Goal: Feedback & Contribution: Contribute content

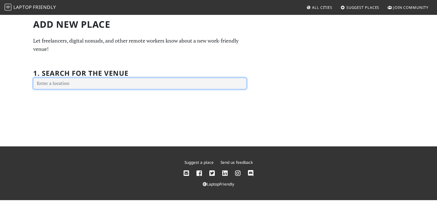
click at [95, 83] on input "text" at bounding box center [139, 83] width 213 height 11
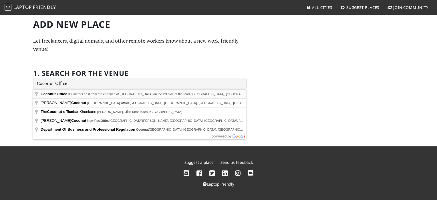
type input "Coconut Office, 300meters east from the entrance of Calle Hermosa White buildin…"
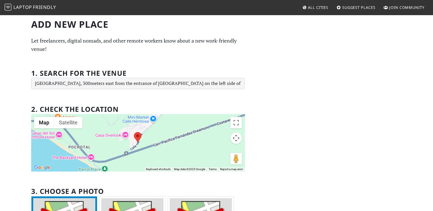
click at [327, 111] on div "Add new Place Let freelancers, digital nomads, and other remote workers know ab…" at bounding box center [216, 184] width 377 height 331
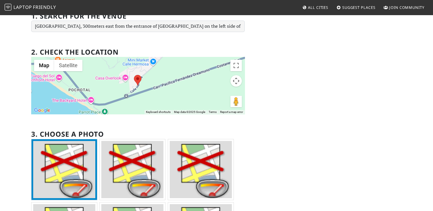
scroll to position [143, 0]
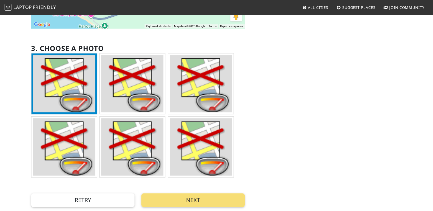
click at [51, 74] on img at bounding box center [64, 83] width 62 height 57
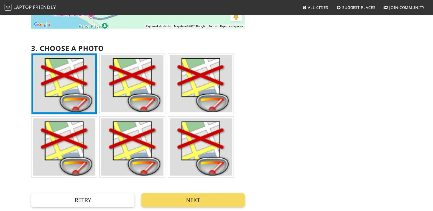
click at [228, 199] on button "Next" at bounding box center [192, 200] width 103 height 14
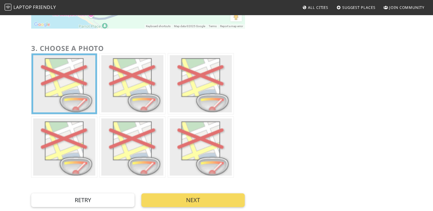
scroll to position [0, 0]
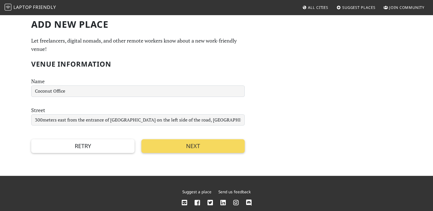
click at [206, 149] on button "Next" at bounding box center [192, 146] width 103 height 14
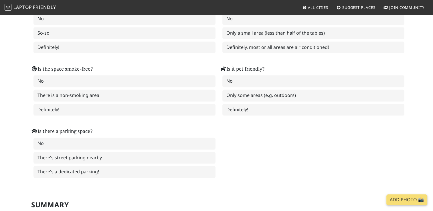
scroll to position [731, 0]
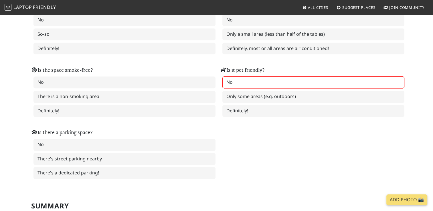
click at [261, 76] on label "No" at bounding box center [313, 82] width 182 height 12
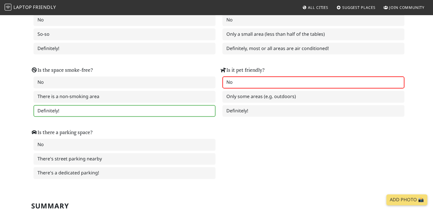
click at [90, 105] on label "Definitely!" at bounding box center [124, 111] width 182 height 12
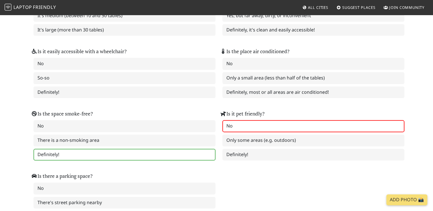
scroll to position [680, 0]
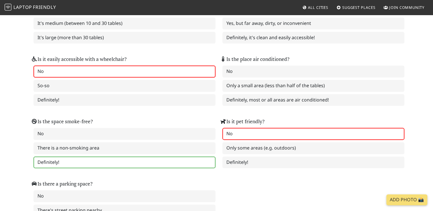
click at [159, 65] on label "No" at bounding box center [124, 71] width 182 height 12
click at [284, 94] on label "Definitely, most or all areas are air conditioned!" at bounding box center [313, 100] width 182 height 12
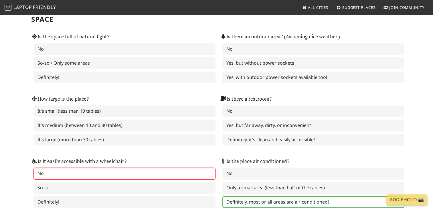
scroll to position [575, 0]
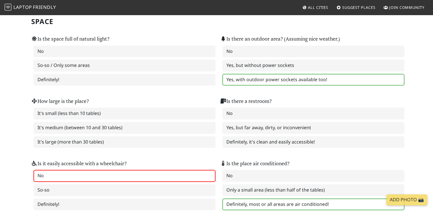
click at [314, 75] on label "Yes, with outdoor power sockets available too!" at bounding box center [313, 80] width 182 height 12
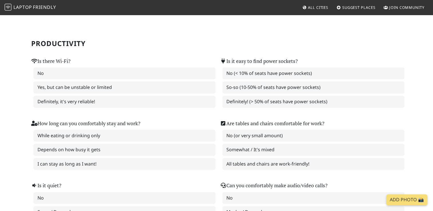
scroll to position [3, 0]
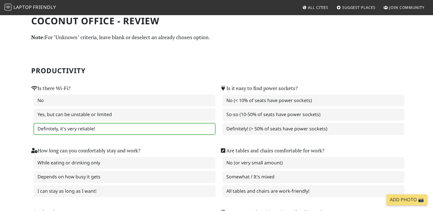
click at [111, 127] on label "Definitely, it's very reliable!" at bounding box center [124, 129] width 182 height 12
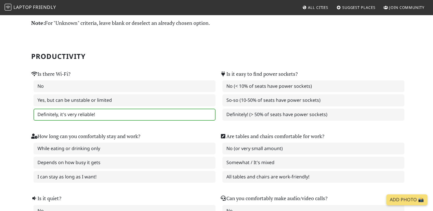
scroll to position [32, 0]
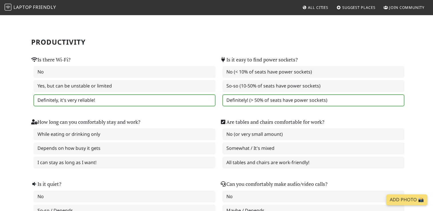
click at [306, 102] on label "Definitely! (> 50% of seats have power sockets)" at bounding box center [313, 100] width 182 height 12
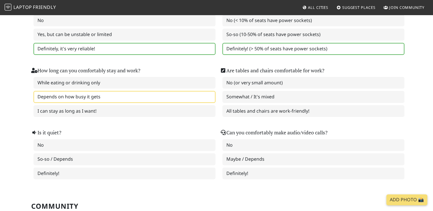
scroll to position [118, 0]
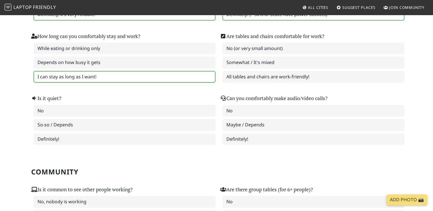
click at [112, 77] on label "I can stay as long as I want!" at bounding box center [124, 77] width 182 height 12
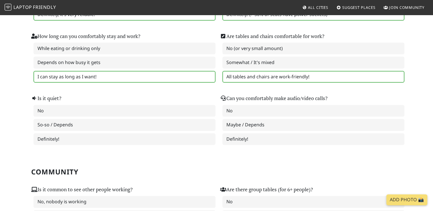
click at [283, 78] on label "All tables and chairs are work-friendly!" at bounding box center [313, 77] width 182 height 12
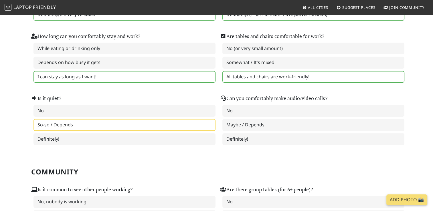
click at [69, 124] on label "So-so / Depends" at bounding box center [124, 125] width 182 height 12
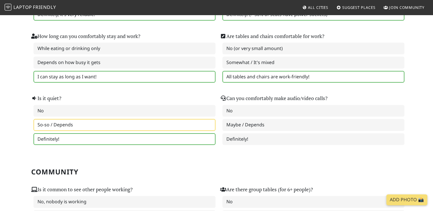
click at [97, 137] on label "Definitely!" at bounding box center [124, 139] width 182 height 12
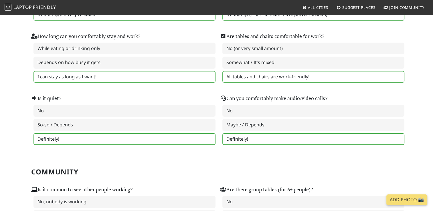
click at [288, 138] on label "Definitely!" at bounding box center [313, 139] width 182 height 12
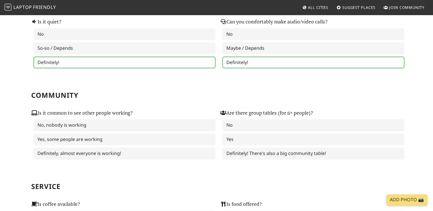
scroll to position [204, 0]
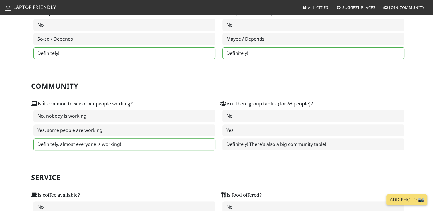
click at [122, 139] on label "Definitely, almost everyone is working!" at bounding box center [124, 144] width 182 height 12
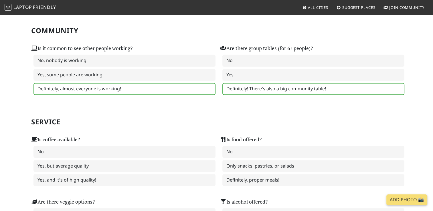
scroll to position [261, 0]
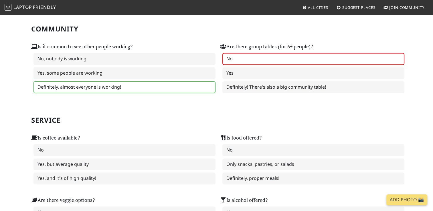
click at [273, 55] on label "No" at bounding box center [313, 59] width 182 height 12
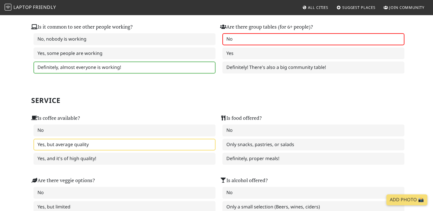
scroll to position [318, 0]
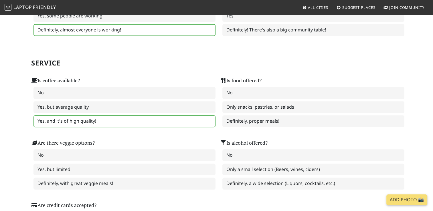
click at [93, 117] on label "Yes, and it's of high quality!" at bounding box center [124, 121] width 182 height 12
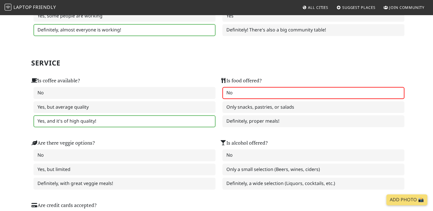
click at [266, 91] on label "No" at bounding box center [313, 93] width 182 height 12
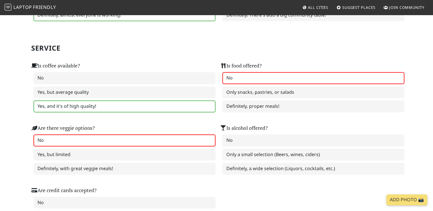
scroll to position [375, 0]
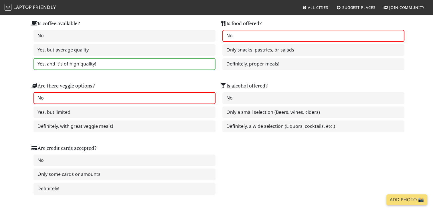
click at [111, 95] on label "No" at bounding box center [124, 98] width 182 height 12
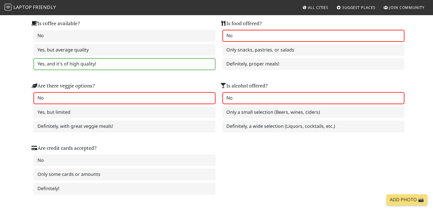
click at [258, 96] on label "No" at bounding box center [313, 98] width 182 height 12
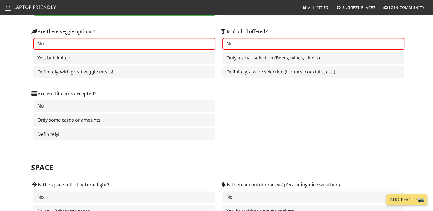
scroll to position [432, 0]
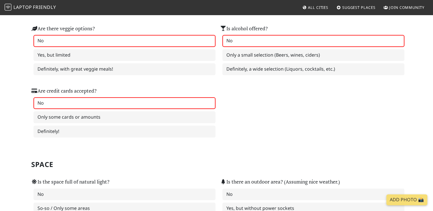
click at [62, 99] on label "No" at bounding box center [124, 103] width 182 height 12
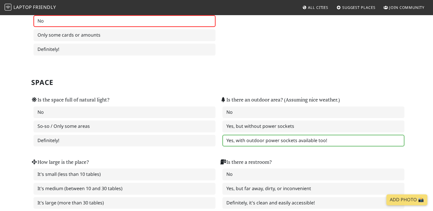
scroll to position [518, 0]
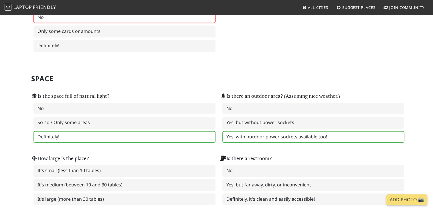
click at [86, 131] on label "Definitely!" at bounding box center [124, 137] width 182 height 12
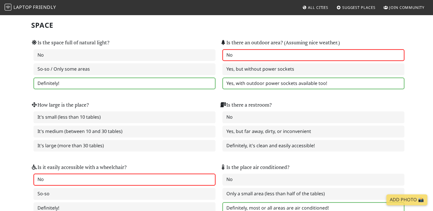
scroll to position [575, 0]
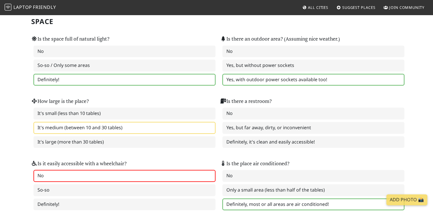
click at [104, 122] on label "It's medium (between 10 and 30 tables)" at bounding box center [124, 128] width 182 height 12
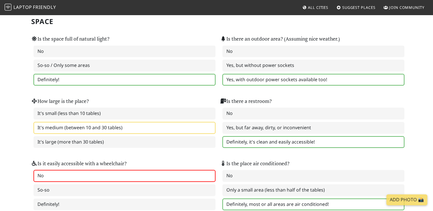
click at [304, 139] on label "Definitely, it's clean and easily accessible!" at bounding box center [313, 142] width 182 height 12
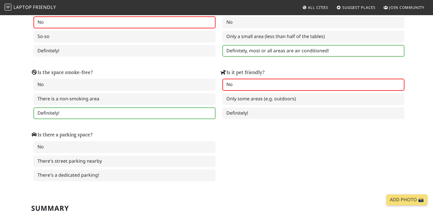
scroll to position [747, 0]
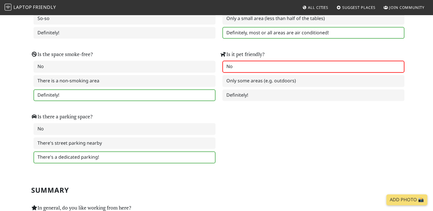
click at [108, 151] on label "There's a dedicated parking!" at bounding box center [124, 157] width 182 height 12
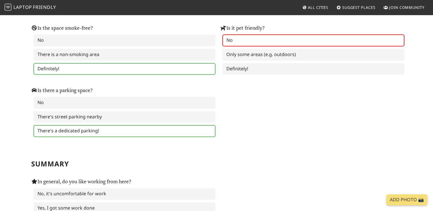
scroll to position [833, 0]
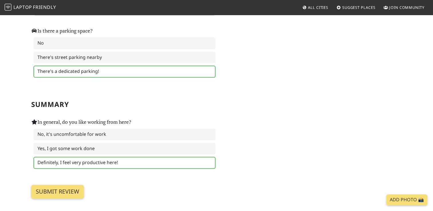
click at [113, 157] on label "Definitely, I feel very productive here!" at bounding box center [124, 163] width 182 height 12
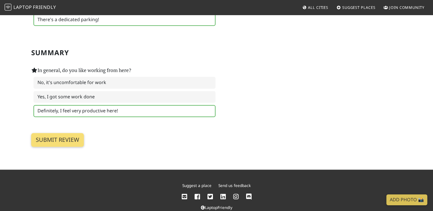
scroll to position [886, 0]
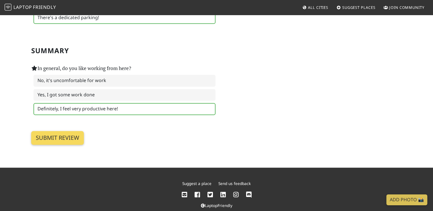
click at [66, 131] on input "Submit review" at bounding box center [57, 138] width 53 height 14
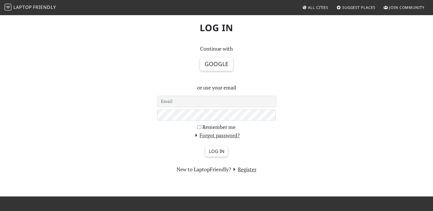
scroll to position [29, 0]
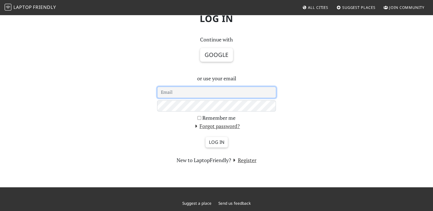
click at [192, 92] on input "email" at bounding box center [216, 92] width 119 height 11
paste input "J.Taylor@women-at-work.org"
type input "J.Taylor@women-at-work.org"
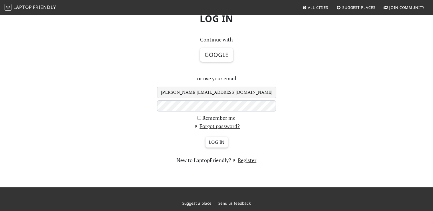
click at [318, 85] on div "Log in Continue with Google or use your email J.Taylor@women-at-work.org Rememb…" at bounding box center [216, 87] width 377 height 156
drag, startPoint x: 332, startPoint y: 82, endPoint x: 327, endPoint y: 84, distance: 5.4
click at [332, 82] on div "Log in Continue with Google or use your email J.Taylor@women-at-work.org Rememb…" at bounding box center [216, 87] width 377 height 156
click at [139, 106] on div "Log in Continue with Google or use your email J.Taylor@women-at-work.org Rememb…" at bounding box center [216, 87] width 377 height 156
click at [220, 140] on input "Log in" at bounding box center [216, 142] width 22 height 11
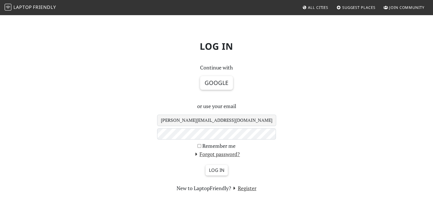
scroll to position [29, 0]
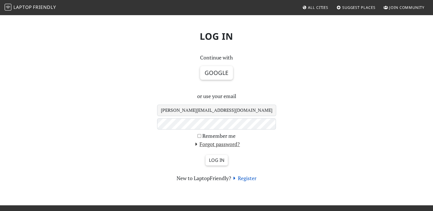
click at [251, 178] on link "Register" at bounding box center [243, 178] width 25 height 7
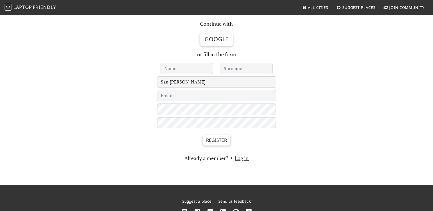
scroll to position [15, 0]
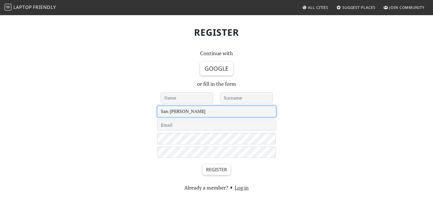
click at [175, 113] on select "Le Havre 's-Hertogenbosch - Under Review - Aachen Aarhus Abingdon Abu Dhabi Acc…" at bounding box center [216, 111] width 119 height 11
click at [173, 130] on input "email" at bounding box center [216, 125] width 119 height 11
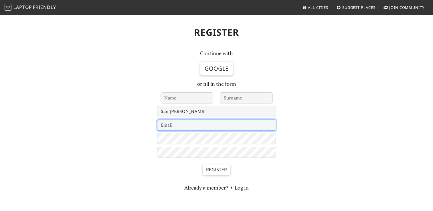
paste input "Hallo!Lap506"
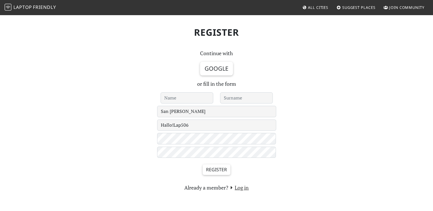
click at [98, 153] on div "Register Continue with Google or fill in the form Le Havre 's-Hertogenbosch - U…" at bounding box center [216, 107] width 377 height 170
drag, startPoint x: 194, startPoint y: 125, endPoint x: 148, endPoint y: 123, distance: 46.3
click at [149, 123] on div "Register Continue with Google or fill in the form Le Havre 's-Hertogenbosch - U…" at bounding box center [216, 107] width 377 height 170
paste input "J.Taylor@women-at-work.org"
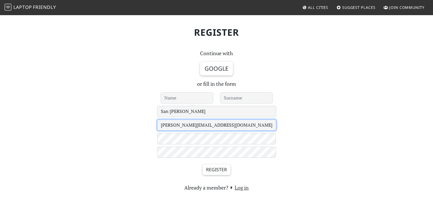
type input "J.Taylor@women-at-work.org"
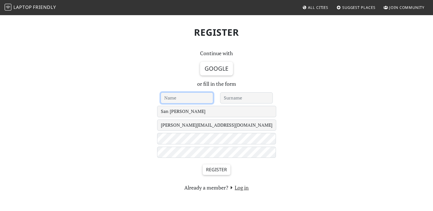
drag, startPoint x: 180, startPoint y: 100, endPoint x: 159, endPoint y: 96, distance: 21.9
click at [159, 96] on div at bounding box center [186, 97] width 59 height 11
type input "[PERSON_NAME]"
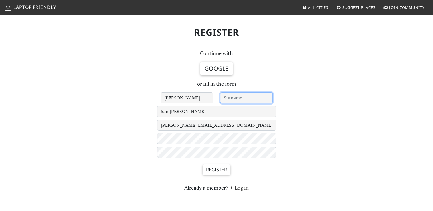
click at [251, 100] on input "text" at bounding box center [246, 97] width 53 height 11
type input "Taylor"
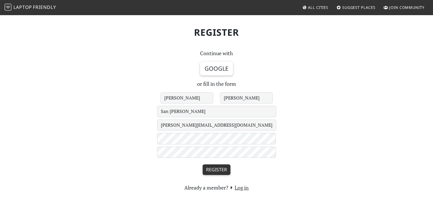
click at [219, 168] on input "Register" at bounding box center [216, 169] width 28 height 11
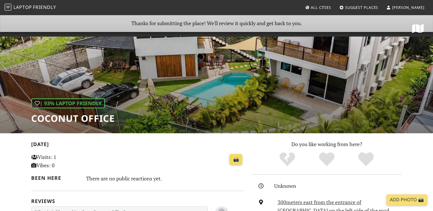
click at [237, 158] on link "📸" at bounding box center [235, 159] width 13 height 11
click at [236, 160] on link "📸" at bounding box center [235, 159] width 13 height 11
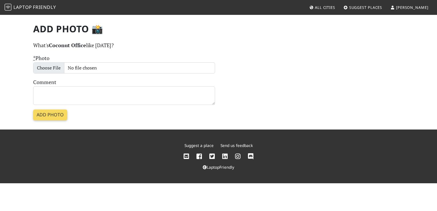
click at [48, 114] on input "Add photo" at bounding box center [50, 114] width 34 height 11
click at [189, 49] on p "What's Coconut Office like [DATE]?" at bounding box center [218, 45] width 371 height 8
